Goal: Information Seeking & Learning: Learn about a topic

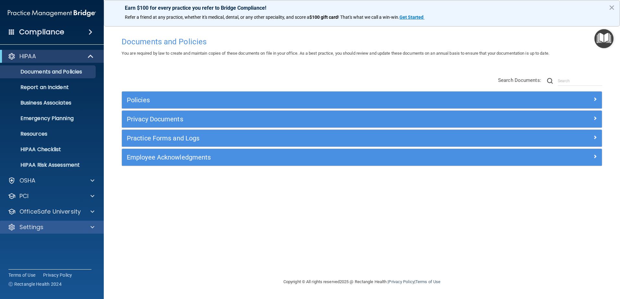
click at [45, 223] on div "Settings" at bounding box center [52, 227] width 104 height 13
click at [94, 228] on span at bounding box center [92, 228] width 4 height 8
click at [42, 241] on p "My Account" at bounding box center [48, 243] width 88 height 6
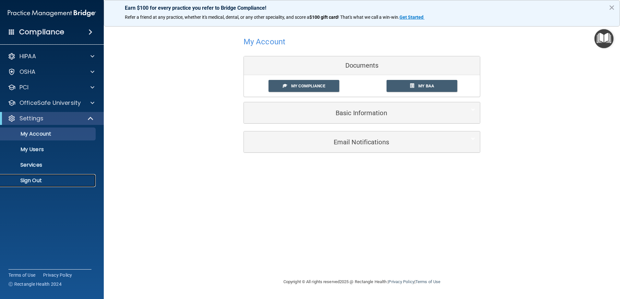
click at [29, 182] on p "Sign Out" at bounding box center [48, 181] width 88 height 6
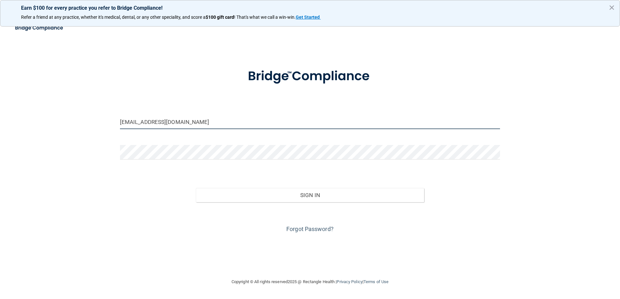
drag, startPoint x: 206, startPoint y: 122, endPoint x: 97, endPoint y: 140, distance: 110.8
click at [97, 140] on div "phillypediatricdental@gmail.com Invalid email/password. You don't have permissi…" at bounding box center [310, 149] width 594 height 245
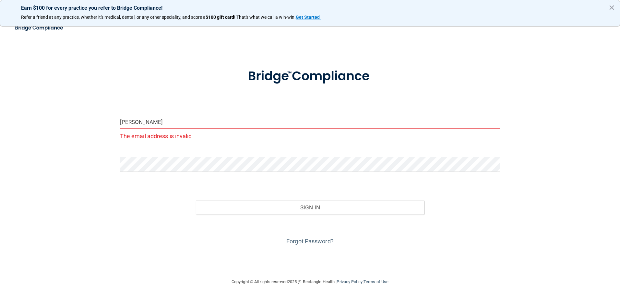
type input "[EMAIL_ADDRESS][DOMAIN_NAME]"
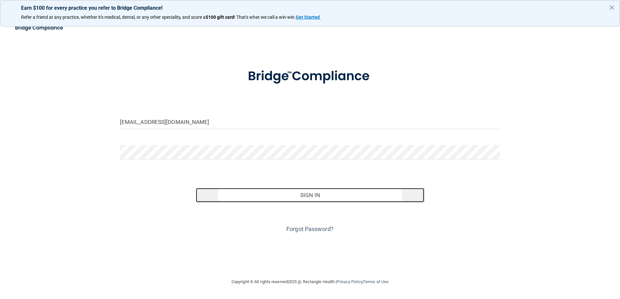
click at [242, 195] on button "Sign In" at bounding box center [310, 195] width 228 height 14
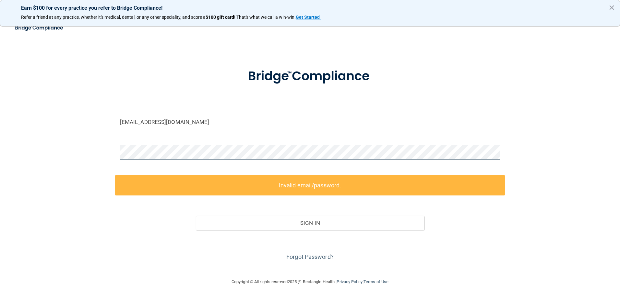
click at [29, 152] on div "vanessawil528@gmail.com Invalid email/password. You don't have permission to ac…" at bounding box center [310, 149] width 594 height 245
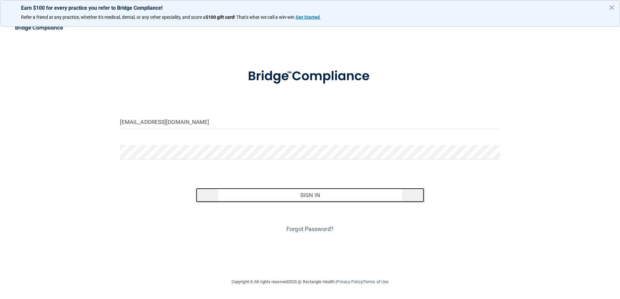
click at [315, 197] on button "Sign In" at bounding box center [310, 195] width 228 height 14
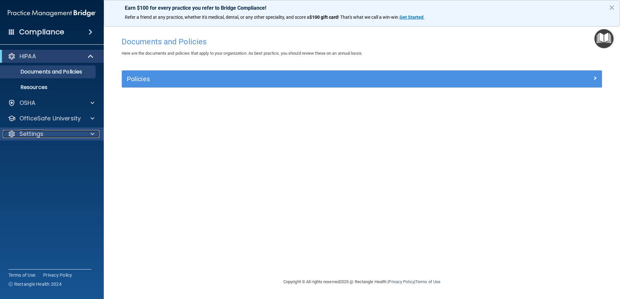
click at [44, 131] on div "Settings" at bounding box center [43, 134] width 80 height 8
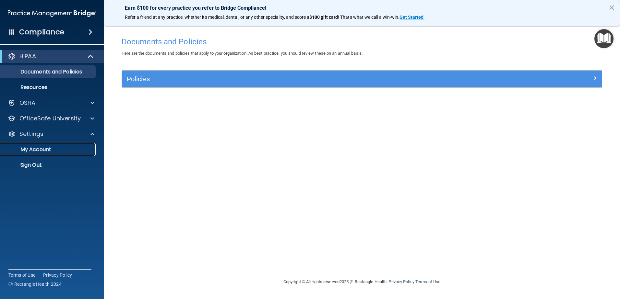
click at [44, 144] on link "My Account" at bounding box center [45, 149] width 102 height 13
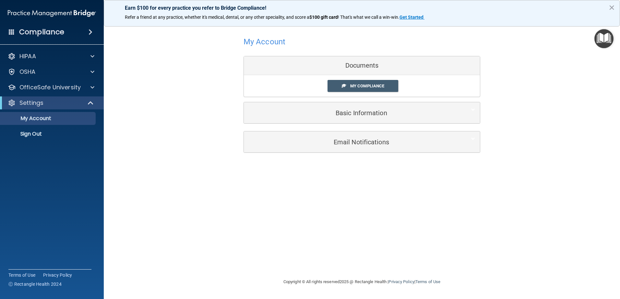
click at [48, 36] on h4 "Compliance" at bounding box center [41, 32] width 45 height 9
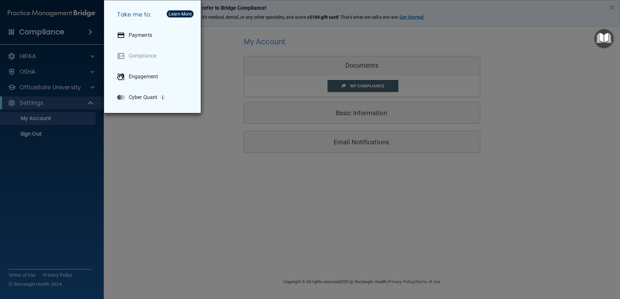
click at [246, 90] on div "Take me to: Payments Compliance Engagement Cyber Quant" at bounding box center [310, 149] width 620 height 299
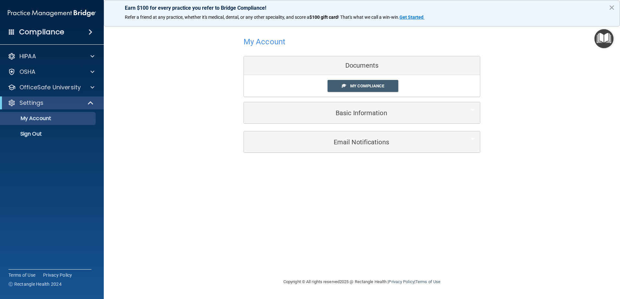
click at [603, 42] on img "Open Resource Center" at bounding box center [603, 38] width 19 height 19
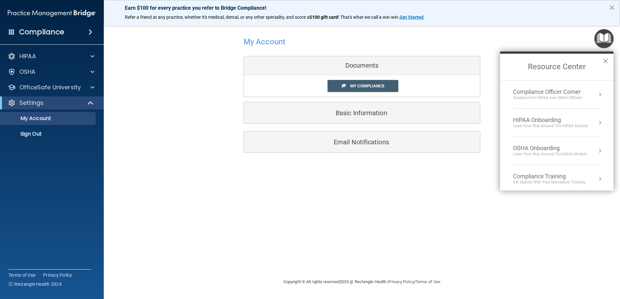
click at [575, 123] on div "HIPAA Onboarding" at bounding box center [550, 120] width 75 height 7
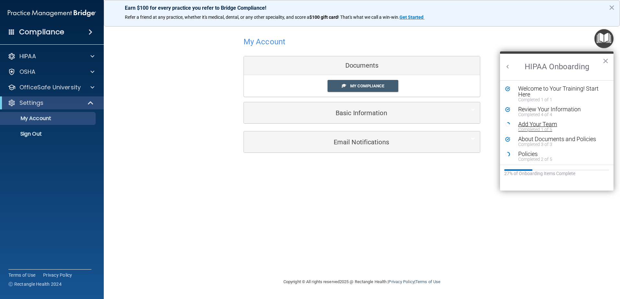
click at [539, 126] on div "Add Your Team" at bounding box center [559, 125] width 82 height 6
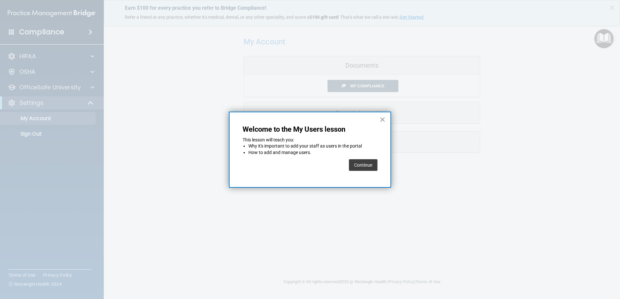
click at [370, 170] on button "Continue" at bounding box center [363, 165] width 29 height 12
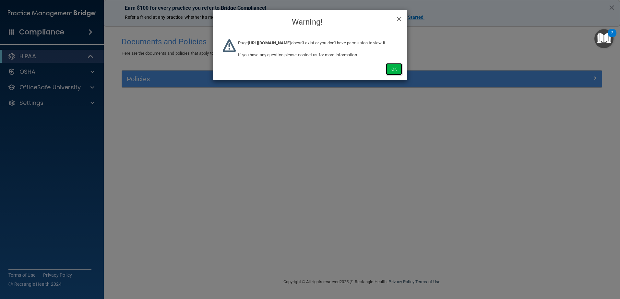
click at [397, 75] on button "Ok" at bounding box center [394, 69] width 16 height 12
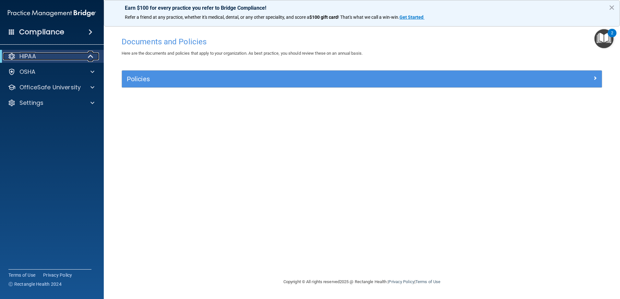
click at [57, 59] on div "HIPAA" at bounding box center [43, 57] width 80 height 8
click at [175, 88] on div "Policies Select All (Unselect 0) Unselect All Print Selected (0) Acceptable Use…" at bounding box center [362, 79] width 480 height 18
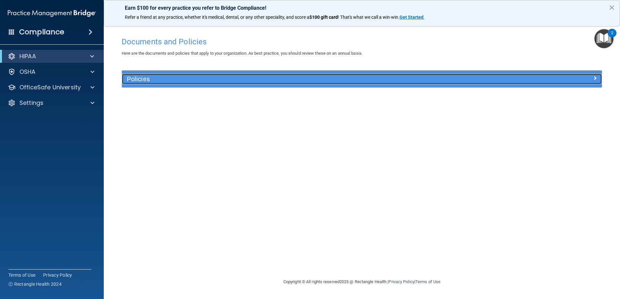
click at [175, 82] on h5 "Policies" at bounding box center [302, 79] width 350 height 7
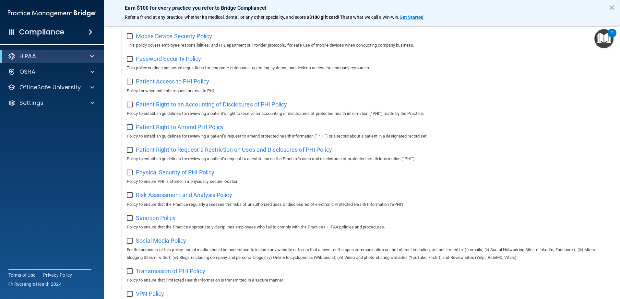
scroll to position [351, 0]
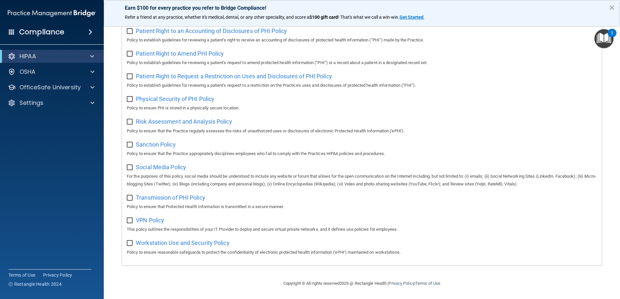
click at [60, 30] on h4 "Compliance" at bounding box center [41, 32] width 45 height 9
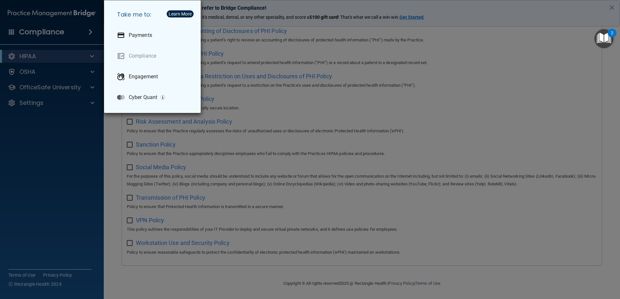
click at [26, 159] on div "Take me to: Payments Compliance Engagement Cyber Quant" at bounding box center [310, 149] width 620 height 299
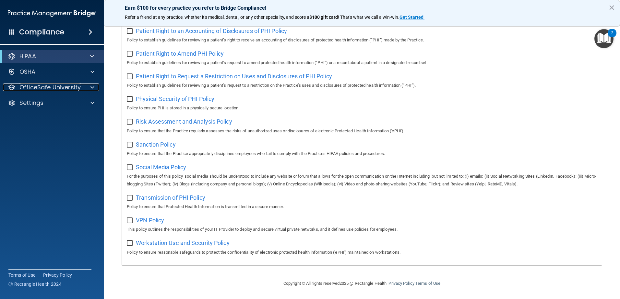
click at [43, 86] on p "OfficeSafe University" at bounding box center [49, 88] width 61 height 8
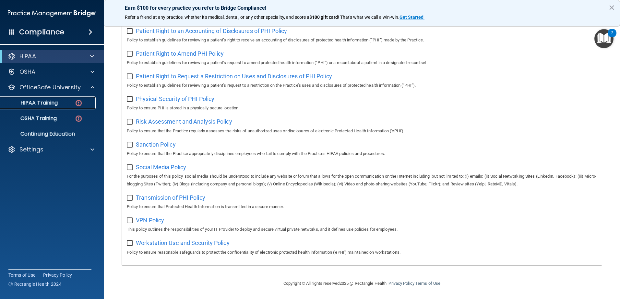
click at [48, 104] on p "HIPAA Training" at bounding box center [30, 103] width 53 height 6
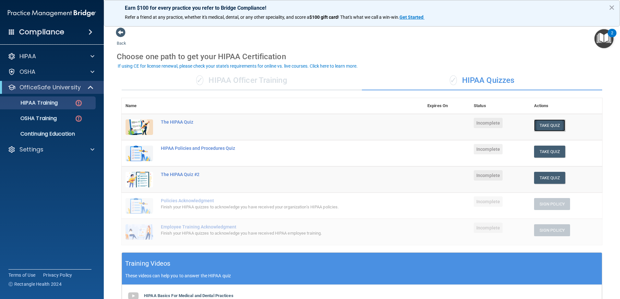
click at [545, 128] on button "Take Quiz" at bounding box center [549, 126] width 31 height 12
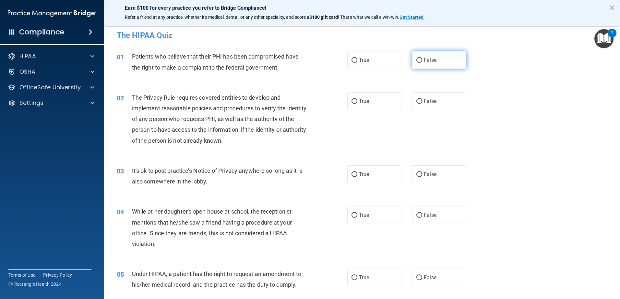
click at [444, 59] on label "False" at bounding box center [439, 60] width 54 height 18
click at [422, 59] on input "False" at bounding box center [419, 60] width 6 height 5
radio input "true"
click at [387, 106] on label "True" at bounding box center [374, 101] width 54 height 18
click at [357, 104] on input "True" at bounding box center [354, 101] width 6 height 5
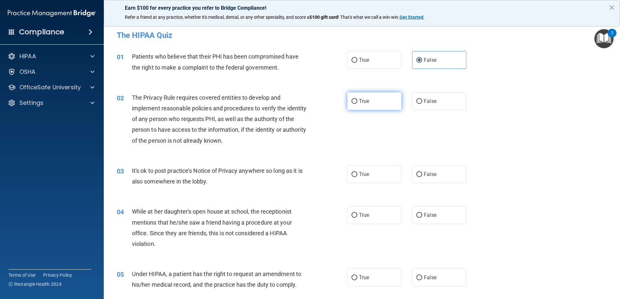
radio input "true"
click at [412, 174] on label "False" at bounding box center [439, 175] width 54 height 18
click at [416, 174] on input "False" at bounding box center [419, 174] width 6 height 5
radio input "true"
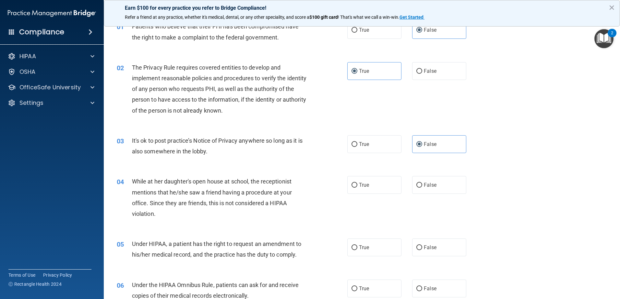
scroll to position [65, 0]
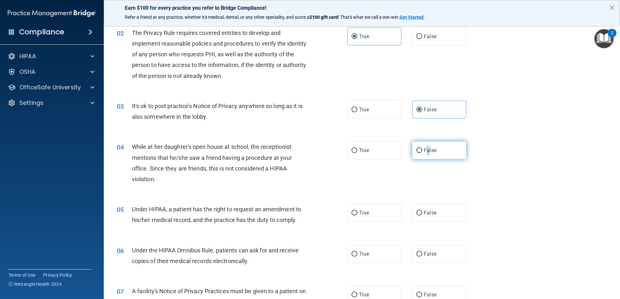
click at [425, 154] on label "False" at bounding box center [439, 151] width 54 height 18
click at [444, 156] on label "False" at bounding box center [439, 151] width 54 height 18
click at [422, 153] on input "False" at bounding box center [419, 150] width 6 height 5
radio input "true"
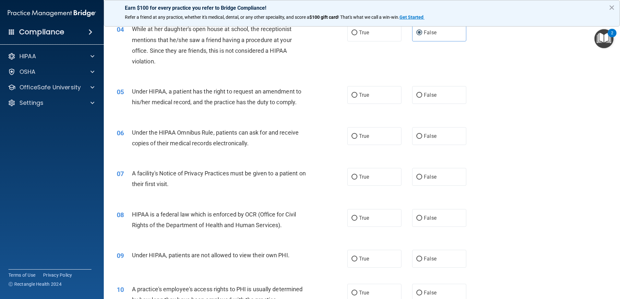
scroll to position [187, 0]
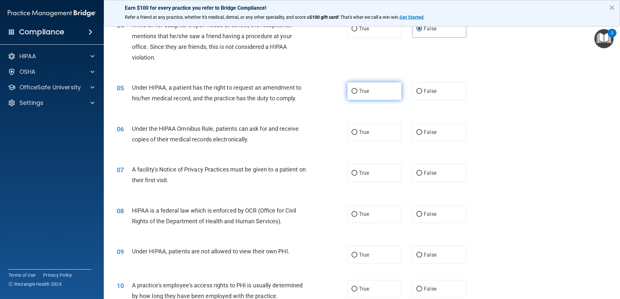
click at [393, 94] on label "True" at bounding box center [374, 91] width 54 height 18
click at [357, 94] on input "True" at bounding box center [354, 91] width 6 height 5
radio input "true"
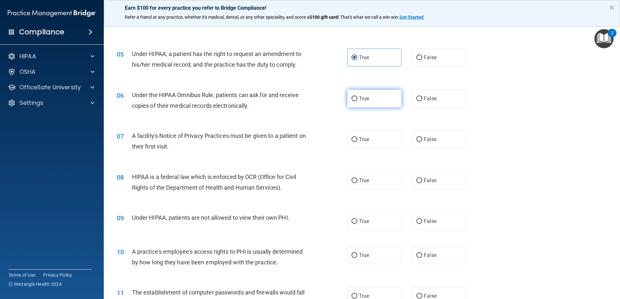
click at [389, 102] on label "True" at bounding box center [374, 99] width 54 height 18
click at [357, 101] on input "True" at bounding box center [354, 99] width 6 height 5
radio input "true"
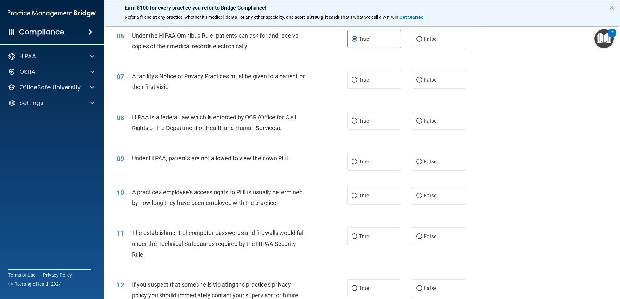
scroll to position [288, 0]
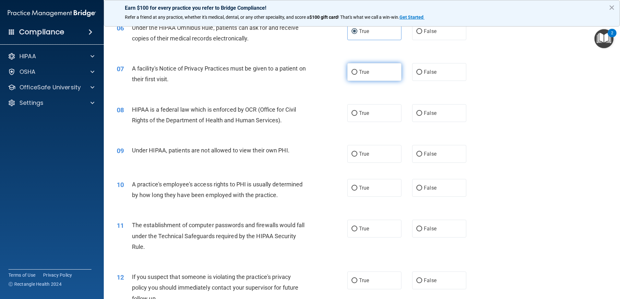
click at [375, 74] on label "True" at bounding box center [374, 72] width 54 height 18
click at [357, 74] on input "True" at bounding box center [354, 72] width 6 height 5
radio input "true"
click at [428, 77] on label "False" at bounding box center [439, 72] width 54 height 18
click at [422, 75] on input "False" at bounding box center [419, 72] width 6 height 5
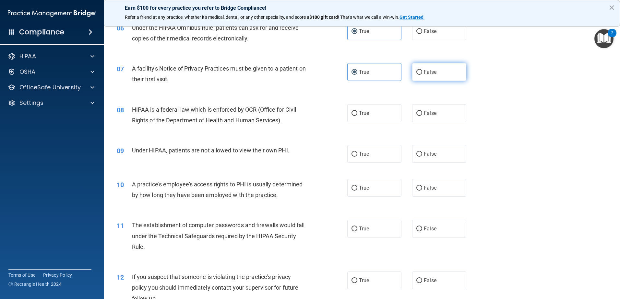
radio input "true"
click at [358, 75] on label "True" at bounding box center [374, 72] width 54 height 18
click at [357, 75] on input "True" at bounding box center [354, 72] width 6 height 5
radio input "true"
radio input "false"
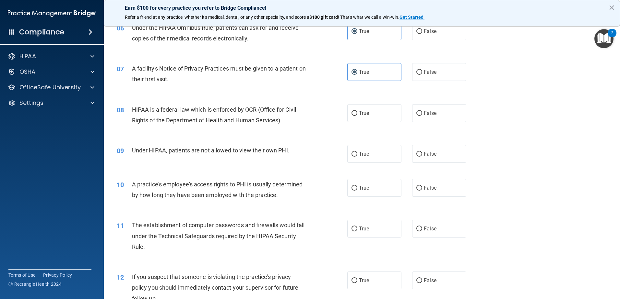
click at [615, 93] on main "- The HIPAA Quiz This quiz doesn’t expire until . Are you sure you want to take…" at bounding box center [362, 160] width 516 height 279
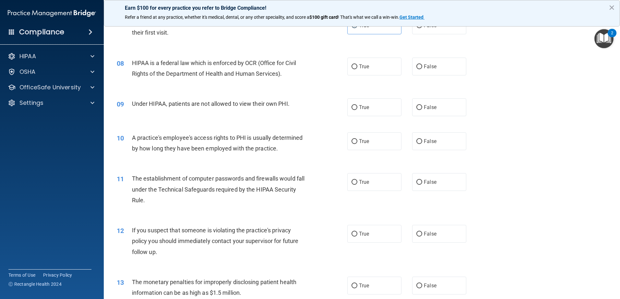
scroll to position [338, 0]
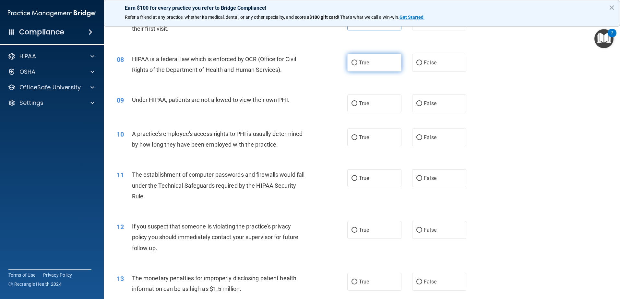
click at [357, 66] on label "True" at bounding box center [374, 63] width 54 height 18
click at [357, 65] on input "True" at bounding box center [354, 63] width 6 height 5
radio input "true"
click at [424, 104] on span "False" at bounding box center [430, 103] width 13 height 6
click at [422, 104] on input "False" at bounding box center [419, 103] width 6 height 5
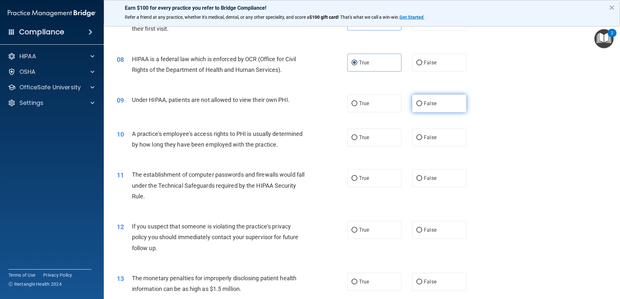
radio input "true"
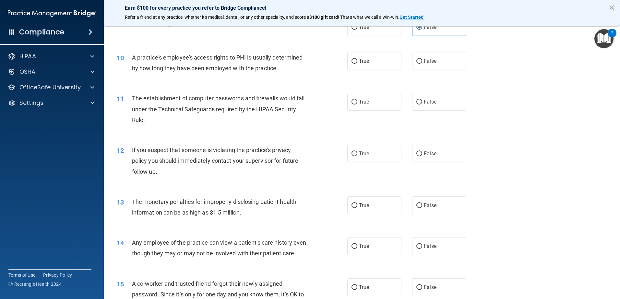
scroll to position [421, 0]
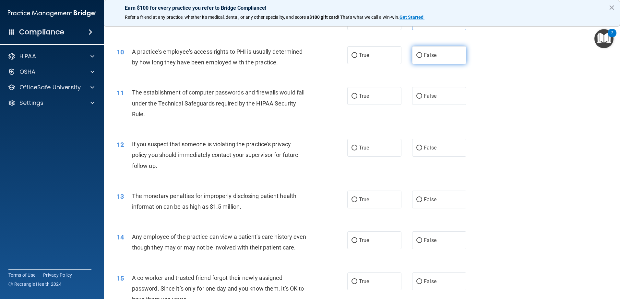
click at [452, 60] on label "False" at bounding box center [439, 55] width 54 height 18
click at [422, 58] on input "False" at bounding box center [419, 55] width 6 height 5
radio input "true"
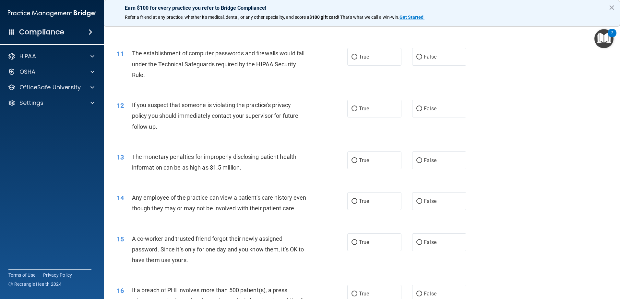
scroll to position [471, 0]
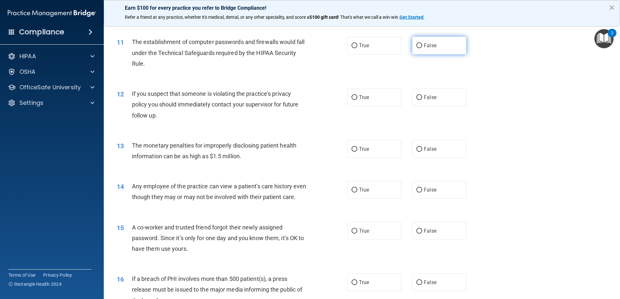
click at [461, 48] on label "False" at bounding box center [439, 46] width 54 height 18
click at [422, 48] on input "False" at bounding box center [419, 45] width 6 height 5
radio input "true"
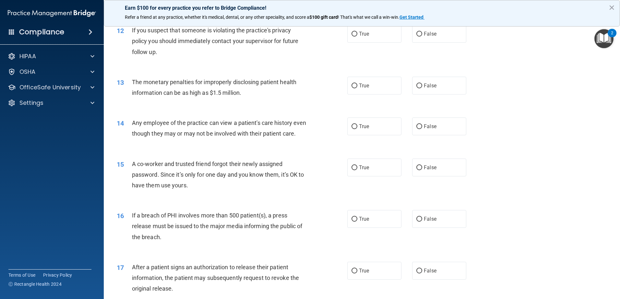
scroll to position [523, 0]
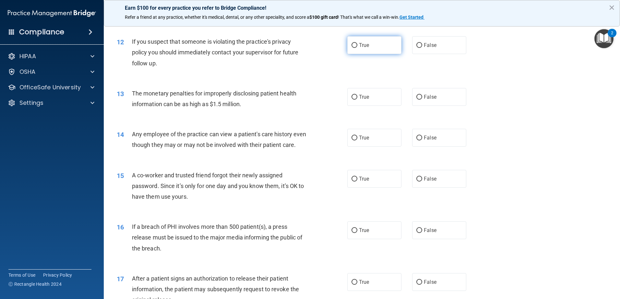
click at [370, 47] on label "True" at bounding box center [374, 45] width 54 height 18
click at [357, 47] on input "True" at bounding box center [354, 45] width 6 height 5
radio input "true"
click at [370, 105] on label "True" at bounding box center [374, 97] width 54 height 18
click at [357, 100] on input "True" at bounding box center [354, 97] width 6 height 5
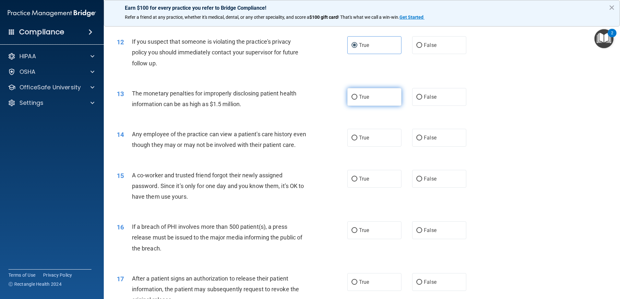
radio input "true"
click at [361, 146] on label "True" at bounding box center [374, 138] width 54 height 18
click at [357, 141] on input "True" at bounding box center [354, 138] width 6 height 5
radio input "true"
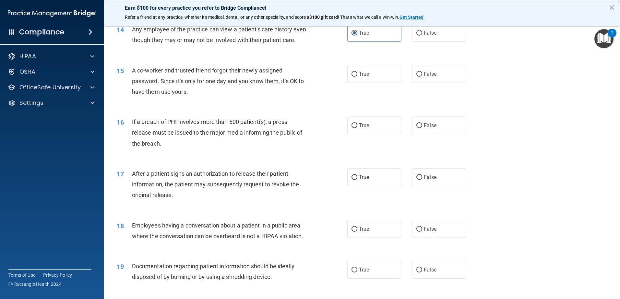
scroll to position [640, 0]
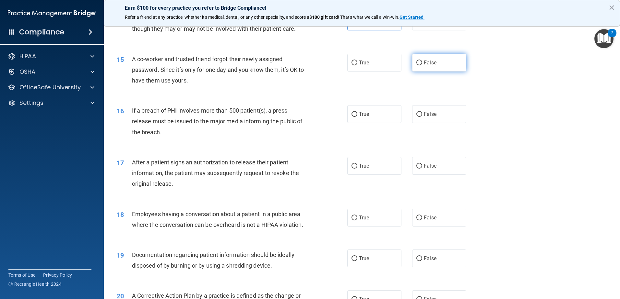
click at [455, 72] on label "False" at bounding box center [439, 63] width 54 height 18
click at [422, 65] on input "False" at bounding box center [419, 63] width 6 height 5
radio input "true"
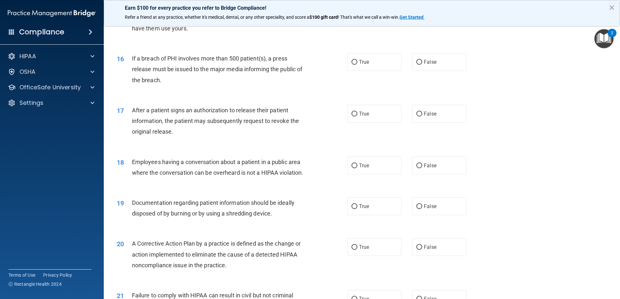
scroll to position [703, 0]
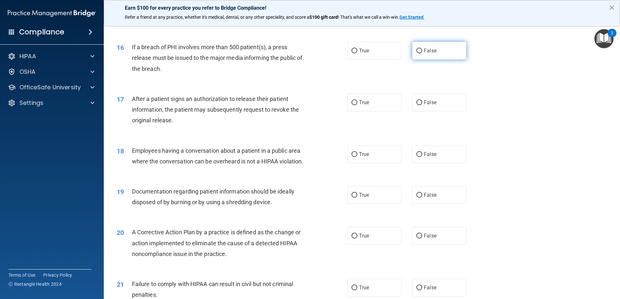
click at [445, 60] on label "False" at bounding box center [439, 51] width 54 height 18
click at [422, 53] on input "False" at bounding box center [419, 51] width 6 height 5
radio input "true"
click at [364, 112] on label "True" at bounding box center [374, 103] width 54 height 18
click at [357, 105] on input "True" at bounding box center [354, 102] width 6 height 5
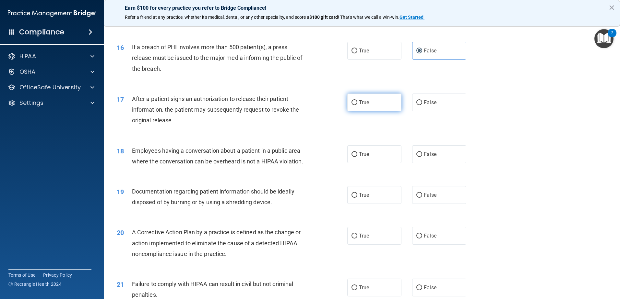
radio input "true"
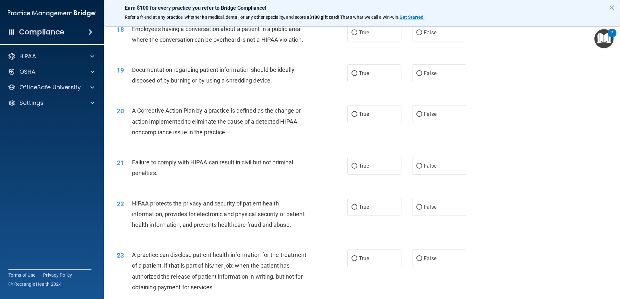
scroll to position [827, 0]
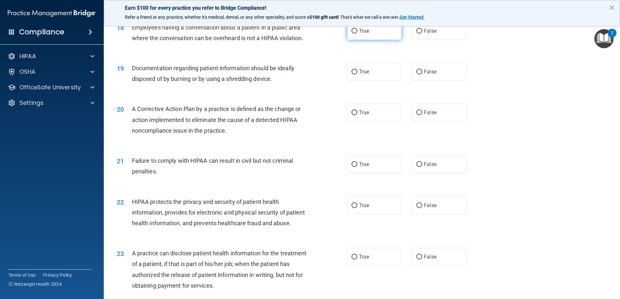
click at [366, 40] on label "True" at bounding box center [374, 31] width 54 height 18
click at [357, 34] on input "True" at bounding box center [354, 31] width 6 height 5
radio input "true"
click at [428, 34] on span "False" at bounding box center [430, 31] width 13 height 6
click at [422, 34] on input "False" at bounding box center [419, 31] width 6 height 5
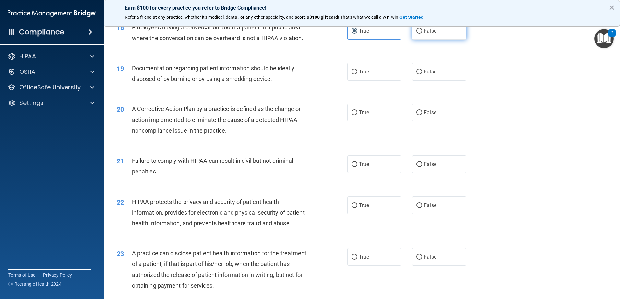
radio input "true"
radio input "false"
click at [393, 81] on label "True" at bounding box center [374, 72] width 54 height 18
click at [357, 75] on input "True" at bounding box center [354, 72] width 6 height 5
radio input "true"
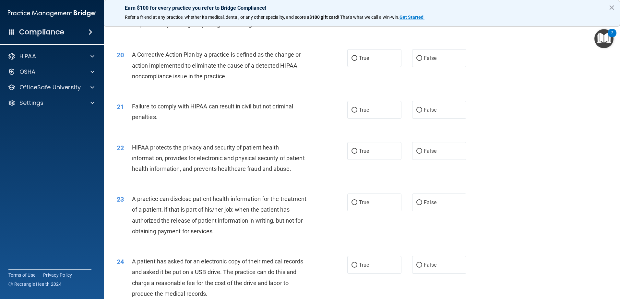
scroll to position [885, 0]
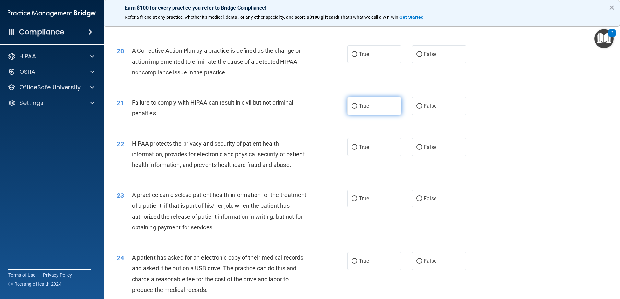
click at [369, 113] on label "True" at bounding box center [374, 106] width 54 height 18
click at [357, 109] on input "True" at bounding box center [354, 106] width 6 height 5
radio input "true"
click at [368, 63] on label "True" at bounding box center [374, 54] width 54 height 18
click at [357, 57] on input "True" at bounding box center [354, 54] width 6 height 5
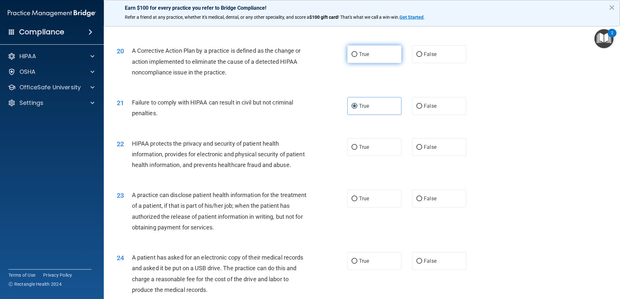
radio input "true"
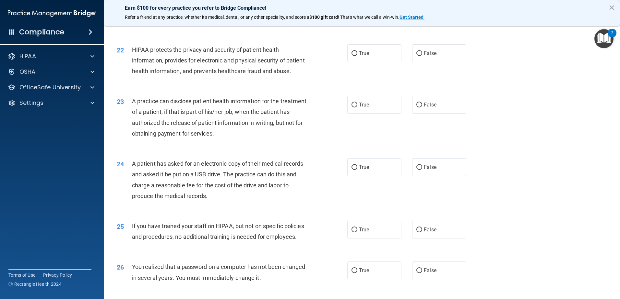
scroll to position [982, 0]
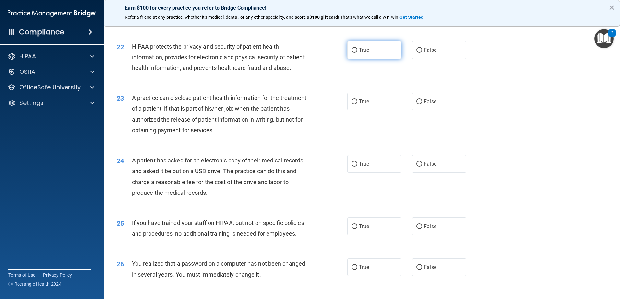
click at [386, 59] on label "True" at bounding box center [374, 50] width 54 height 18
click at [357, 53] on input "True" at bounding box center [354, 50] width 6 height 5
radio input "true"
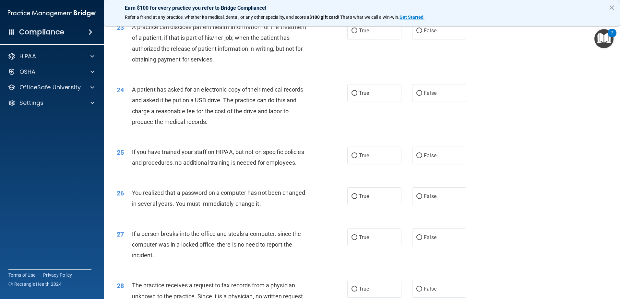
scroll to position [1055, 0]
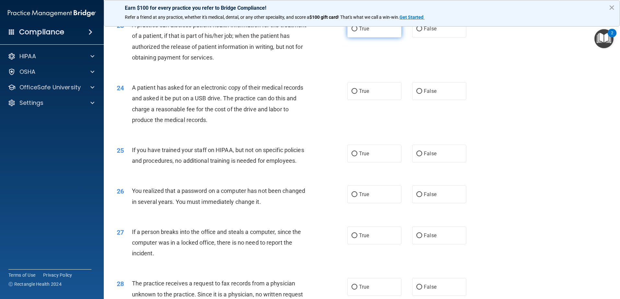
click at [368, 38] on label "True" at bounding box center [374, 29] width 54 height 18
click at [357, 31] on input "True" at bounding box center [354, 29] width 6 height 5
radio input "true"
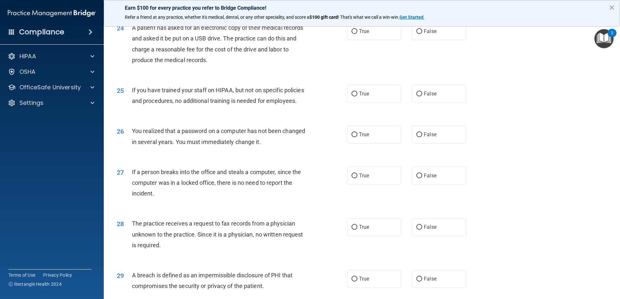
scroll to position [1121, 0]
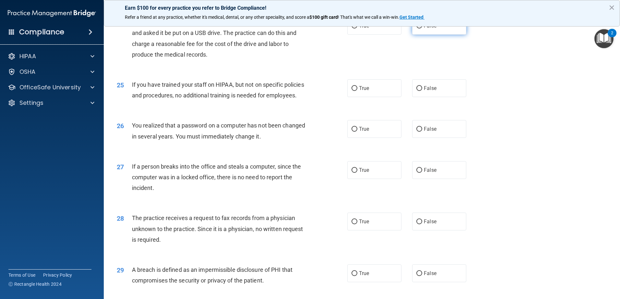
click at [417, 35] on label "False" at bounding box center [439, 26] width 54 height 18
click at [417, 29] on input "False" at bounding box center [419, 26] width 6 height 5
radio input "true"
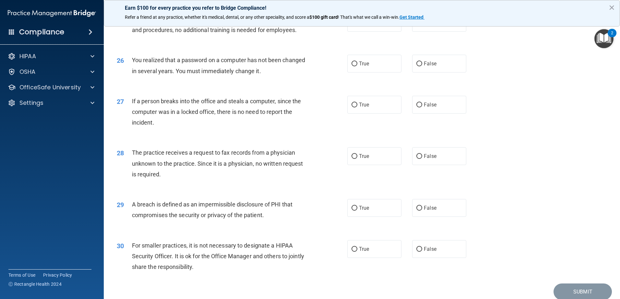
scroll to position [1192, 0]
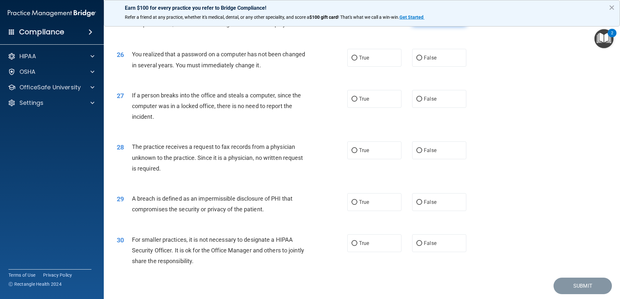
click at [435, 26] on label "False" at bounding box center [439, 17] width 54 height 18
click at [422, 20] on input "False" at bounding box center [419, 17] width 6 height 5
radio input "true"
click at [382, 67] on label "True" at bounding box center [374, 58] width 54 height 18
click at [357, 61] on input "True" at bounding box center [354, 58] width 6 height 5
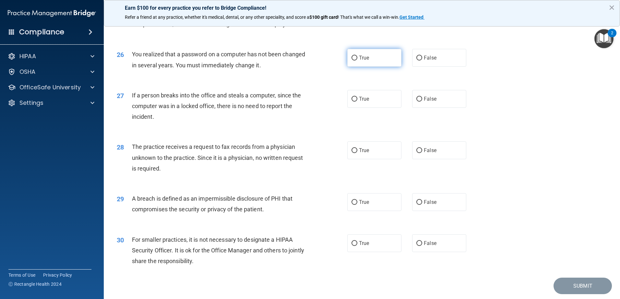
radio input "true"
click at [416, 102] on input "False" at bounding box center [419, 99] width 6 height 5
radio input "true"
click at [424, 154] on span "False" at bounding box center [430, 150] width 13 height 6
click at [422, 153] on input "False" at bounding box center [419, 150] width 6 height 5
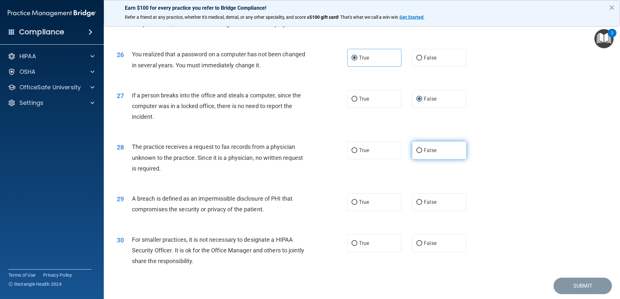
radio input "true"
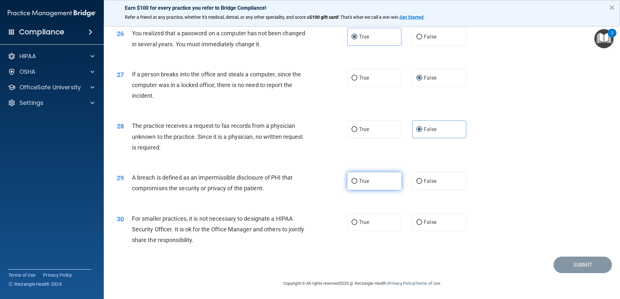
click at [377, 181] on label "True" at bounding box center [374, 181] width 54 height 18
click at [357, 181] on input "True" at bounding box center [354, 181] width 6 height 5
radio input "true"
click at [425, 222] on span "False" at bounding box center [430, 222] width 13 height 6
click at [422, 222] on input "False" at bounding box center [419, 222] width 6 height 5
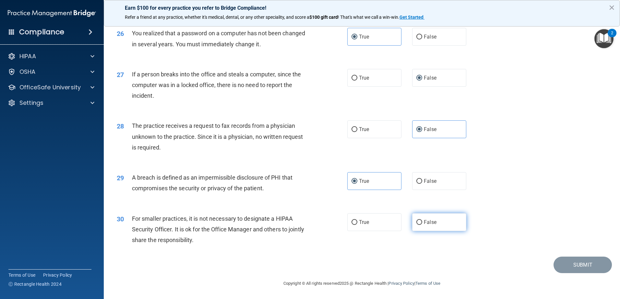
radio input "true"
click at [598, 264] on button "Submit" at bounding box center [582, 265] width 58 height 17
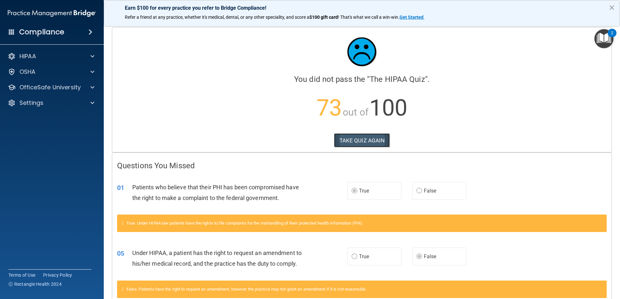
click at [351, 140] on button "TAKE QUIZ AGAIN" at bounding box center [362, 141] width 56 height 14
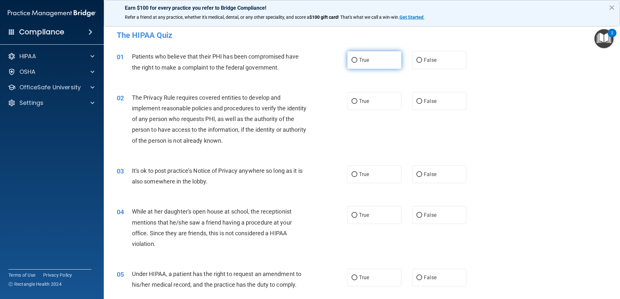
click at [361, 59] on span "True" at bounding box center [364, 60] width 10 height 6
click at [357, 59] on input "True" at bounding box center [354, 60] width 6 height 5
radio input "true"
click at [359, 103] on span "True" at bounding box center [364, 101] width 10 height 6
click at [357, 103] on input "True" at bounding box center [354, 101] width 6 height 5
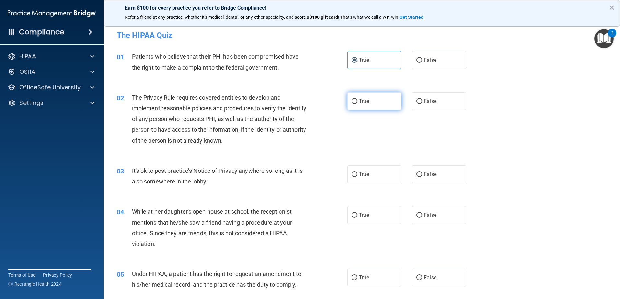
radio input "true"
click at [355, 178] on label "True" at bounding box center [374, 175] width 54 height 18
click at [355, 177] on input "True" at bounding box center [354, 174] width 6 height 5
radio input "true"
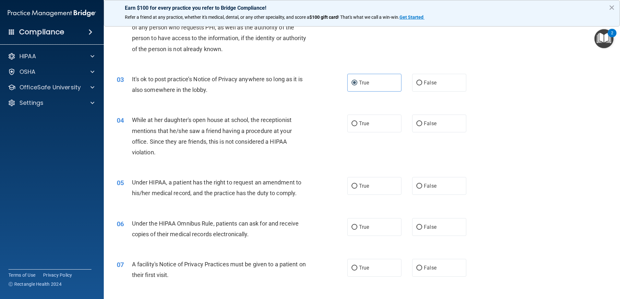
scroll to position [97, 0]
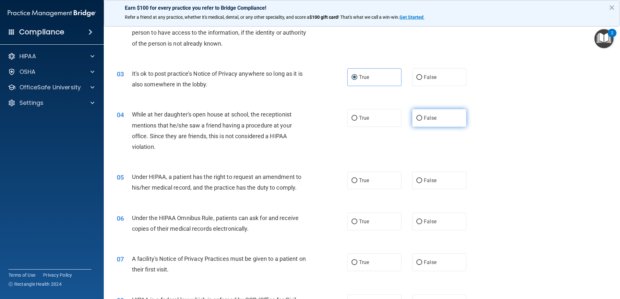
click at [436, 119] on label "False" at bounding box center [439, 118] width 54 height 18
click at [422, 119] on input "False" at bounding box center [419, 118] width 6 height 5
radio input "true"
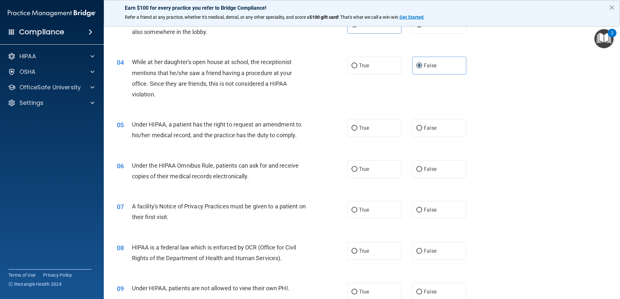
scroll to position [150, 0]
click at [424, 130] on span "False" at bounding box center [430, 128] width 13 height 6
click at [422, 130] on input "False" at bounding box center [419, 128] width 6 height 5
radio input "true"
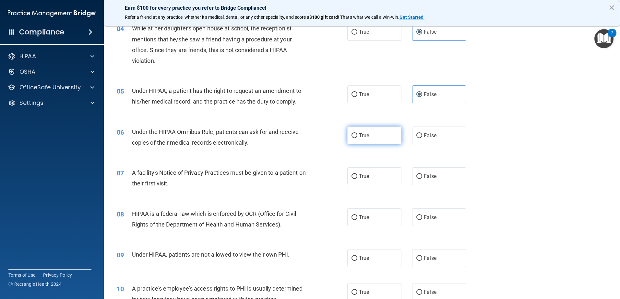
click at [360, 139] on label "True" at bounding box center [374, 136] width 54 height 18
click at [357, 138] on input "True" at bounding box center [354, 136] width 6 height 5
radio input "true"
click at [362, 177] on span "True" at bounding box center [364, 176] width 10 height 6
click at [357, 177] on input "True" at bounding box center [354, 176] width 6 height 5
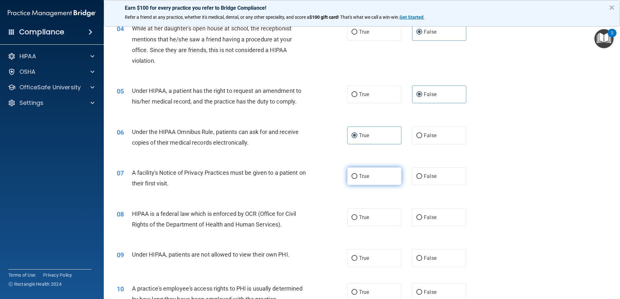
radio input "true"
click at [371, 219] on label "True" at bounding box center [374, 218] width 54 height 18
click at [357, 219] on input "True" at bounding box center [354, 218] width 6 height 5
radio input "true"
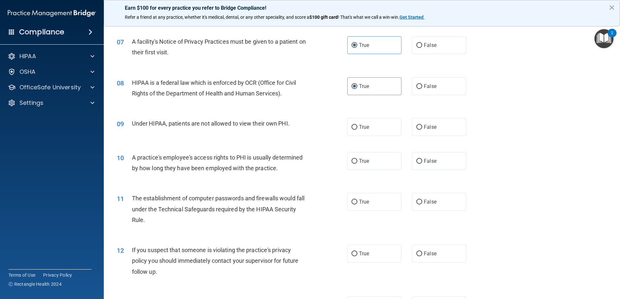
scroll to position [316, 0]
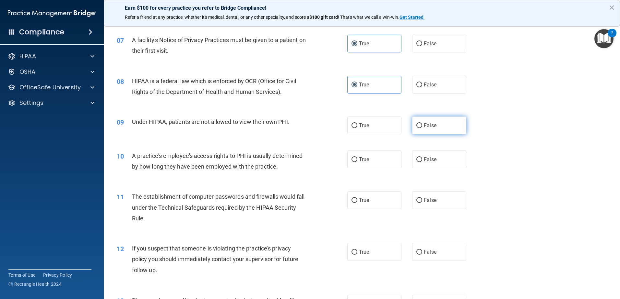
click at [413, 129] on label "False" at bounding box center [439, 126] width 54 height 18
click at [416, 128] on input "False" at bounding box center [419, 125] width 6 height 5
radio input "true"
click at [393, 166] on label "True" at bounding box center [374, 160] width 54 height 18
click at [357, 162] on input "True" at bounding box center [354, 160] width 6 height 5
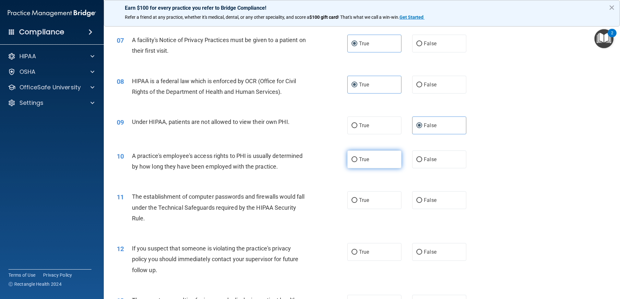
radio input "true"
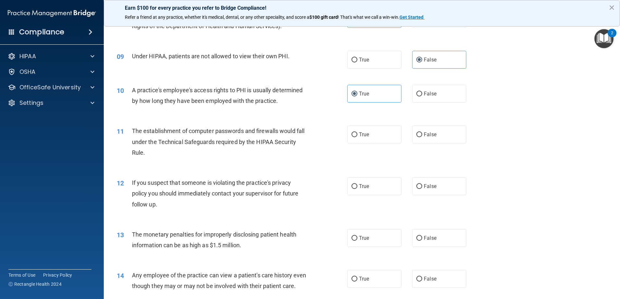
scroll to position [386, 0]
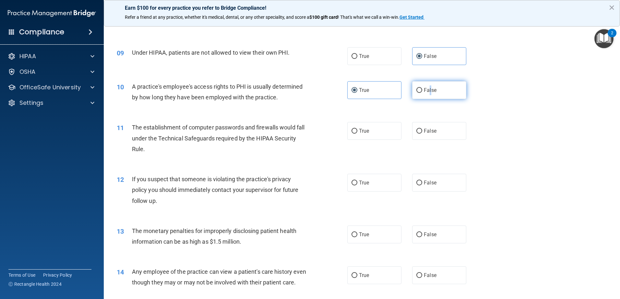
click at [428, 90] on span "False" at bounding box center [430, 90] width 13 height 6
drag, startPoint x: 428, startPoint y: 90, endPoint x: 424, endPoint y: 93, distance: 4.9
click at [425, 92] on span "False" at bounding box center [430, 90] width 13 height 6
click at [422, 92] on input "False" at bounding box center [419, 90] width 6 height 5
radio input "true"
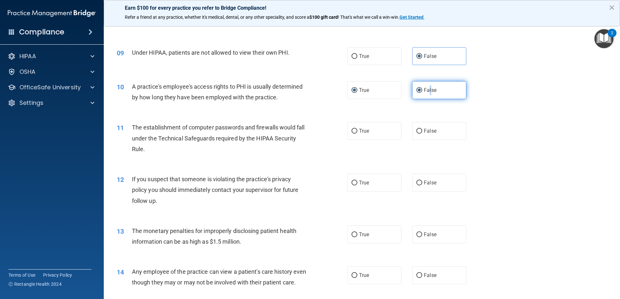
radio input "false"
click at [350, 138] on label "True" at bounding box center [374, 131] width 54 height 18
click at [351, 134] on input "True" at bounding box center [354, 131] width 6 height 5
radio input "true"
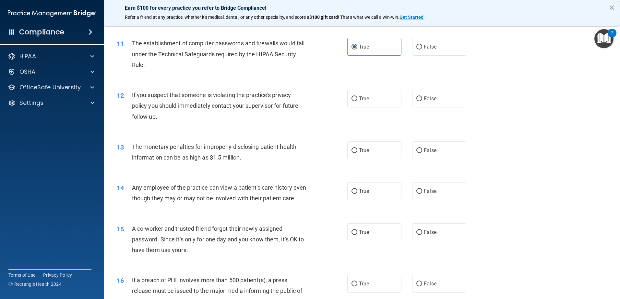
scroll to position [472, 0]
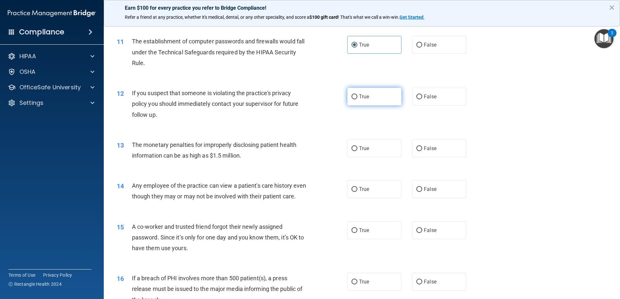
click at [366, 100] on label "True" at bounding box center [374, 97] width 54 height 18
click at [357, 100] on input "True" at bounding box center [354, 97] width 6 height 5
radio input "true"
click at [349, 149] on label "True" at bounding box center [374, 149] width 54 height 18
click at [424, 189] on span "False" at bounding box center [430, 189] width 13 height 6
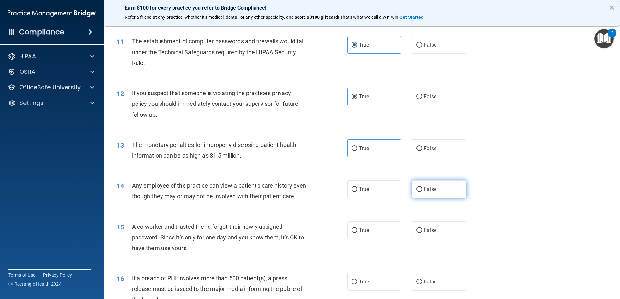
click at [422, 189] on input "False" at bounding box center [419, 189] width 6 height 5
radio input "true"
click at [348, 147] on label "True" at bounding box center [374, 149] width 54 height 18
click at [351, 147] on input "True" at bounding box center [354, 149] width 6 height 5
radio input "true"
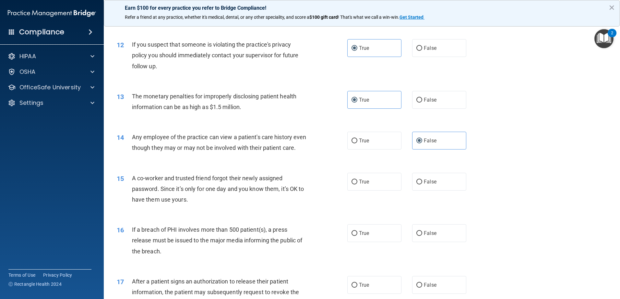
scroll to position [543, 0]
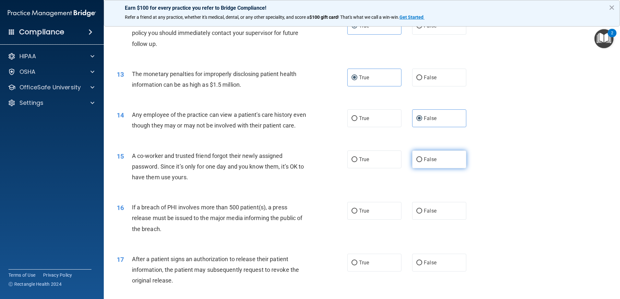
click at [452, 169] on label "False" at bounding box center [439, 160] width 54 height 18
click at [422, 162] on input "False" at bounding box center [419, 160] width 6 height 5
radio input "true"
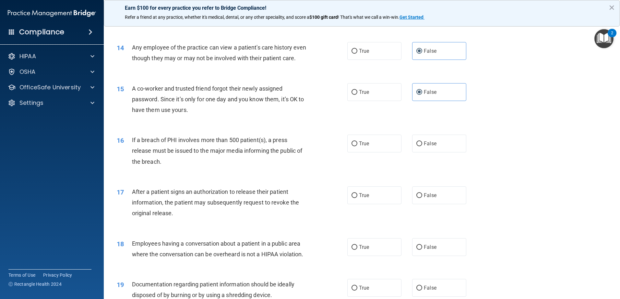
scroll to position [633, 0]
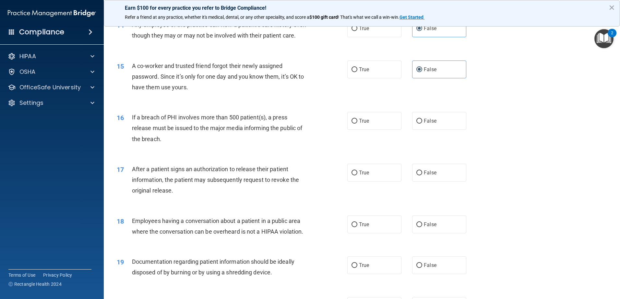
drag, startPoint x: 389, startPoint y: 133, endPoint x: 479, endPoint y: 134, distance: 90.8
click at [389, 130] on label "True" at bounding box center [374, 121] width 54 height 18
click at [357, 124] on input "True" at bounding box center [354, 121] width 6 height 5
radio input "true"
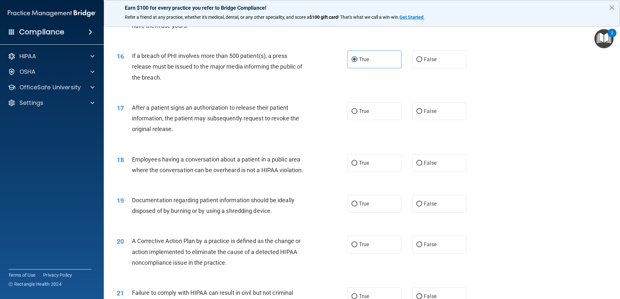
scroll to position [702, 0]
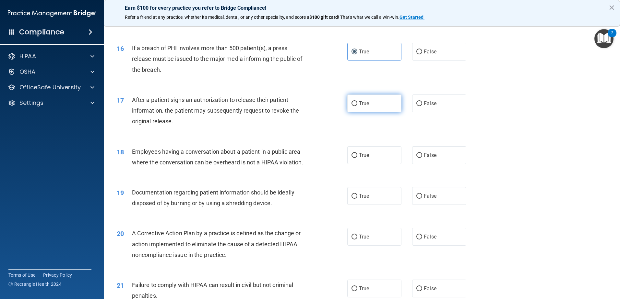
click at [355, 112] on label "True" at bounding box center [374, 104] width 54 height 18
click at [355, 106] on input "True" at bounding box center [354, 103] width 6 height 5
radio input "true"
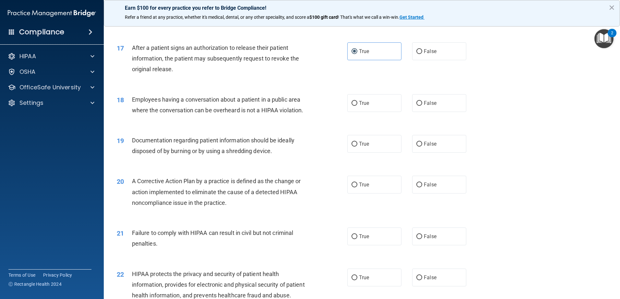
scroll to position [775, 0]
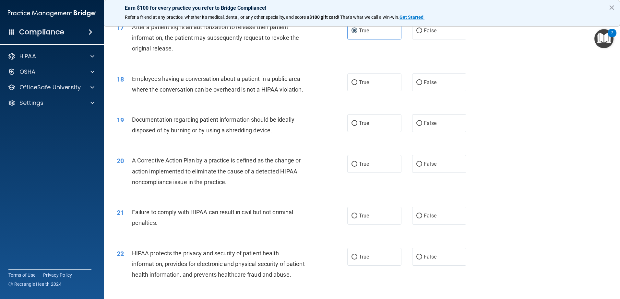
click at [425, 91] on label "False" at bounding box center [439, 83] width 54 height 18
click at [422, 85] on input "False" at bounding box center [419, 82] width 6 height 5
radio input "true"
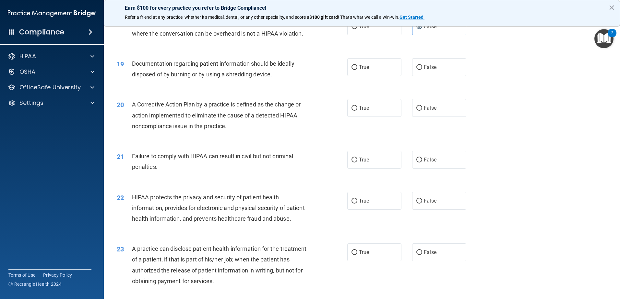
scroll to position [843, 0]
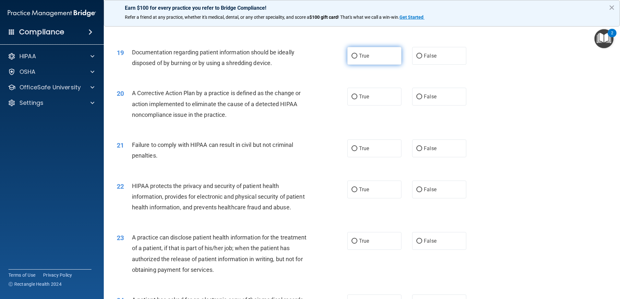
click at [349, 65] on label "True" at bounding box center [374, 56] width 54 height 18
drag, startPoint x: 370, startPoint y: 109, endPoint x: 373, endPoint y: 110, distance: 3.4
click at [370, 106] on label "True" at bounding box center [374, 97] width 54 height 18
click at [357, 100] on input "True" at bounding box center [354, 97] width 6 height 5
radio input "true"
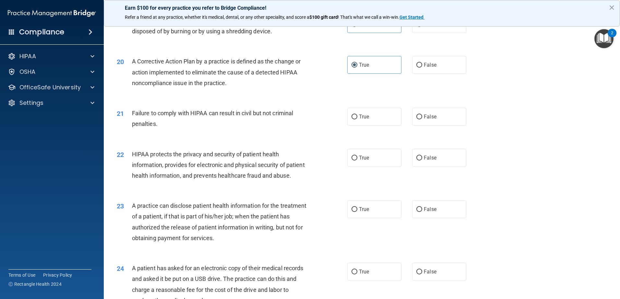
scroll to position [886, 0]
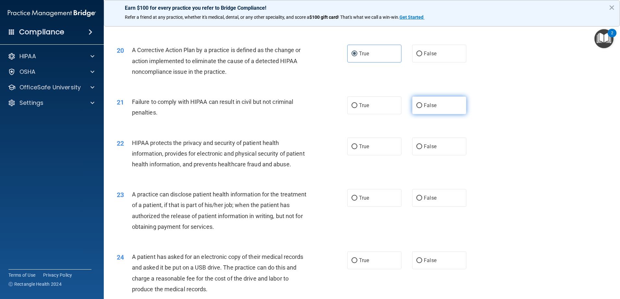
click at [444, 114] on label "False" at bounding box center [439, 106] width 54 height 18
click at [422, 108] on input "False" at bounding box center [419, 105] width 6 height 5
radio input "true"
click at [390, 156] on label "True" at bounding box center [374, 147] width 54 height 18
click at [357, 149] on input "True" at bounding box center [354, 147] width 6 height 5
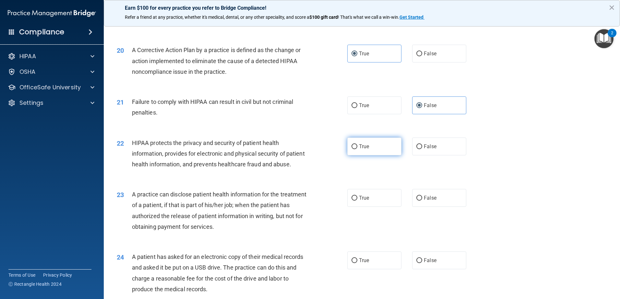
radio input "true"
click at [443, 207] on label "False" at bounding box center [439, 198] width 54 height 18
click at [422, 201] on input "False" at bounding box center [419, 198] width 6 height 5
radio input "true"
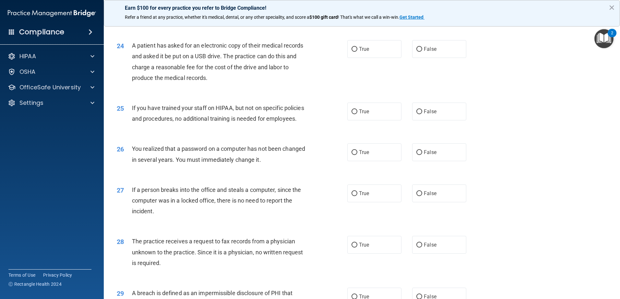
scroll to position [1109, 0]
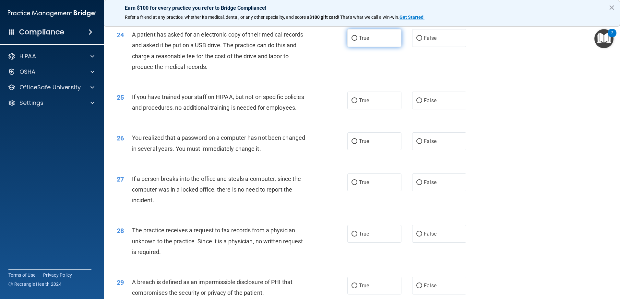
click at [348, 47] on label "True" at bounding box center [374, 38] width 54 height 18
click at [351, 41] on input "True" at bounding box center [354, 38] width 6 height 5
radio input "true"
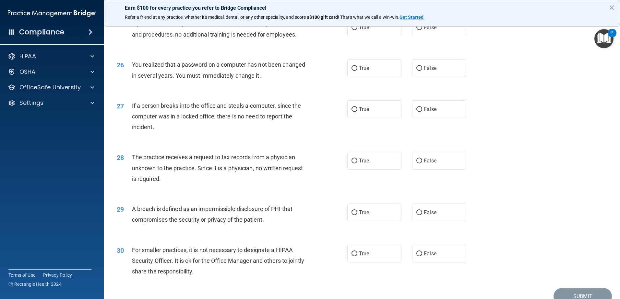
scroll to position [1180, 0]
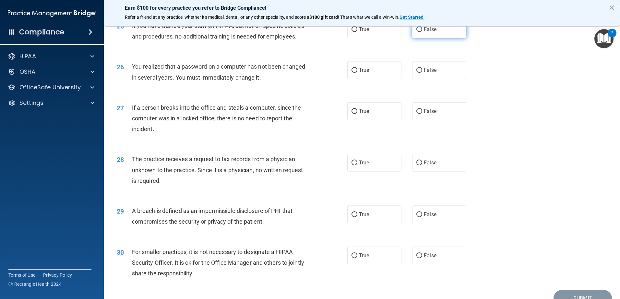
click at [416, 38] on label "False" at bounding box center [439, 29] width 54 height 18
click at [416, 32] on input "False" at bounding box center [419, 29] width 6 height 5
radio input "true"
click at [359, 73] on span "True" at bounding box center [364, 70] width 10 height 6
click at [357, 73] on input "True" at bounding box center [354, 70] width 6 height 5
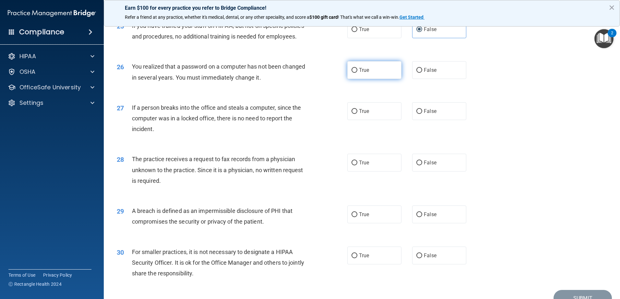
radio input "true"
click at [435, 120] on label "False" at bounding box center [439, 111] width 54 height 18
click at [422, 114] on input "False" at bounding box center [419, 111] width 6 height 5
radio input "true"
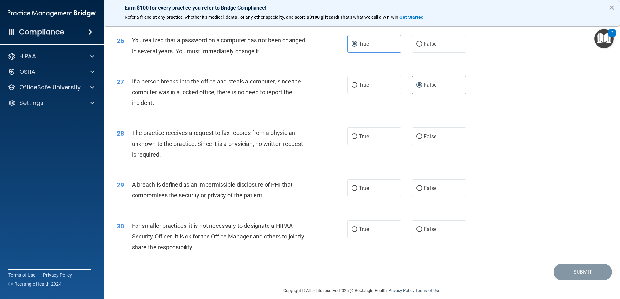
scroll to position [1245, 0]
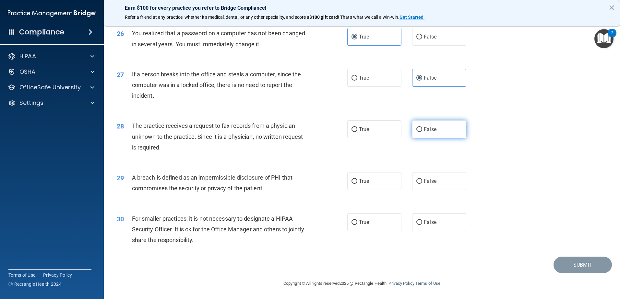
click at [435, 131] on label "False" at bounding box center [439, 130] width 54 height 18
click at [422, 131] on input "False" at bounding box center [419, 129] width 6 height 5
radio input "true"
click at [368, 188] on label "True" at bounding box center [374, 181] width 54 height 18
click at [357, 184] on input "True" at bounding box center [354, 181] width 6 height 5
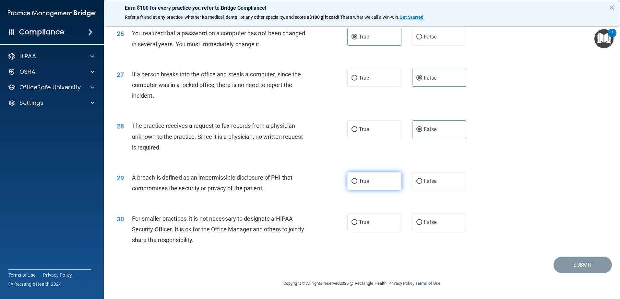
radio input "true"
click at [451, 223] on label "False" at bounding box center [439, 223] width 54 height 18
click at [422, 223] on input "False" at bounding box center [419, 222] width 6 height 5
radio input "true"
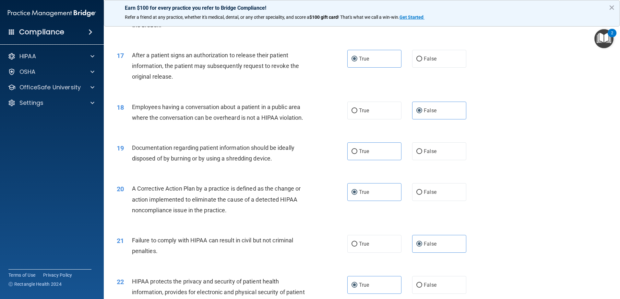
scroll to position [736, 0]
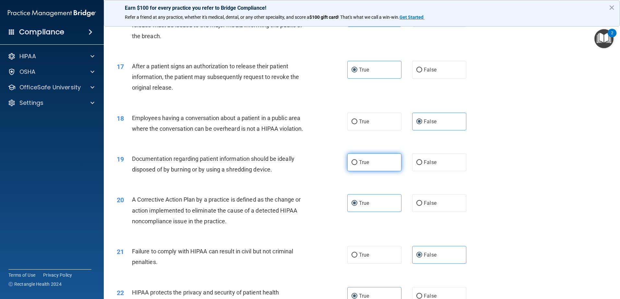
click at [365, 166] on span "True" at bounding box center [364, 162] width 10 height 6
click at [357, 165] on input "True" at bounding box center [354, 162] width 6 height 5
radio input "true"
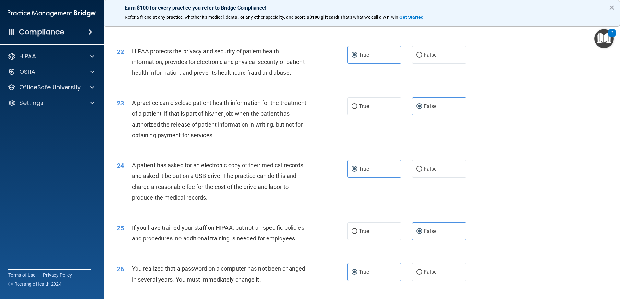
scroll to position [1245, 0]
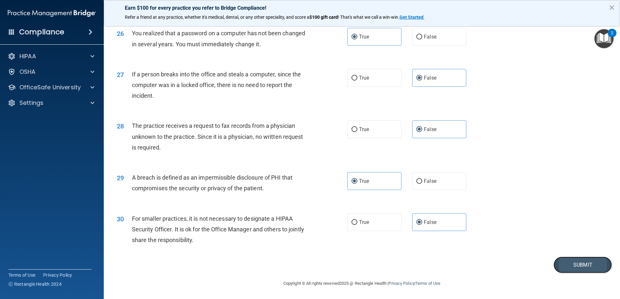
click at [577, 262] on button "Submit" at bounding box center [582, 265] width 58 height 17
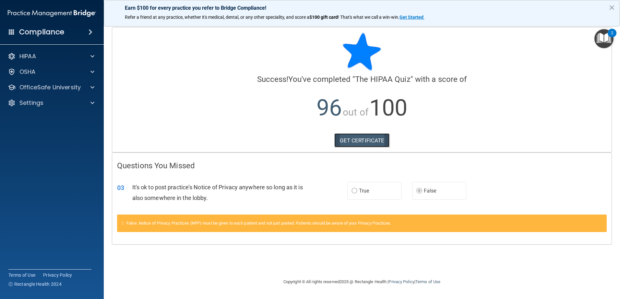
click at [366, 137] on link "GET CERTIFICATE" at bounding box center [361, 141] width 55 height 14
click at [55, 55] on div "HIPAA" at bounding box center [43, 57] width 80 height 8
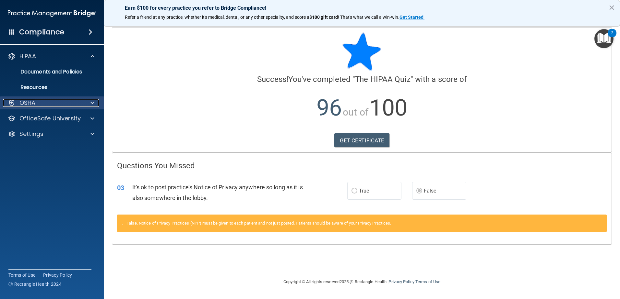
click at [87, 99] on div at bounding box center [91, 103] width 16 height 8
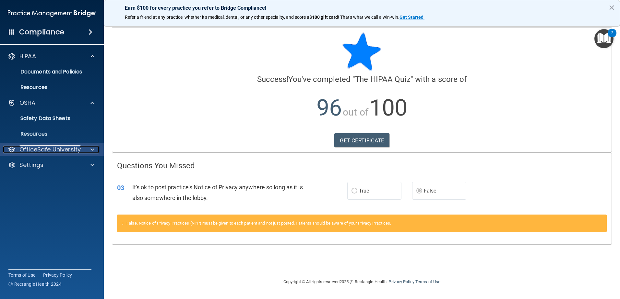
click at [84, 147] on div at bounding box center [91, 150] width 16 height 8
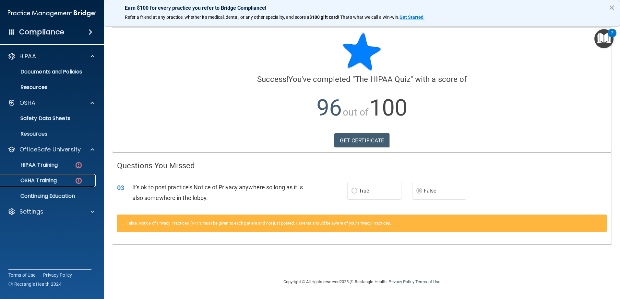
click at [76, 178] on img at bounding box center [79, 181] width 8 height 8
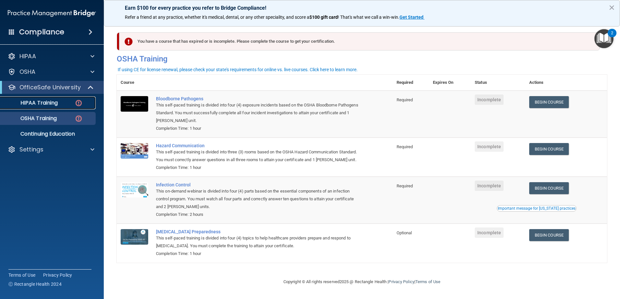
click at [77, 101] on img at bounding box center [79, 103] width 8 height 8
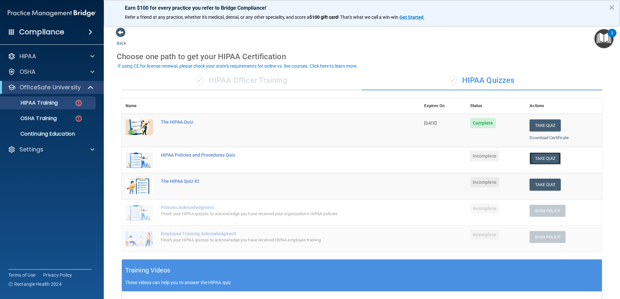
click at [544, 161] on button "Take Quiz" at bounding box center [544, 159] width 31 height 12
